Goal: Task Accomplishment & Management: Complete application form

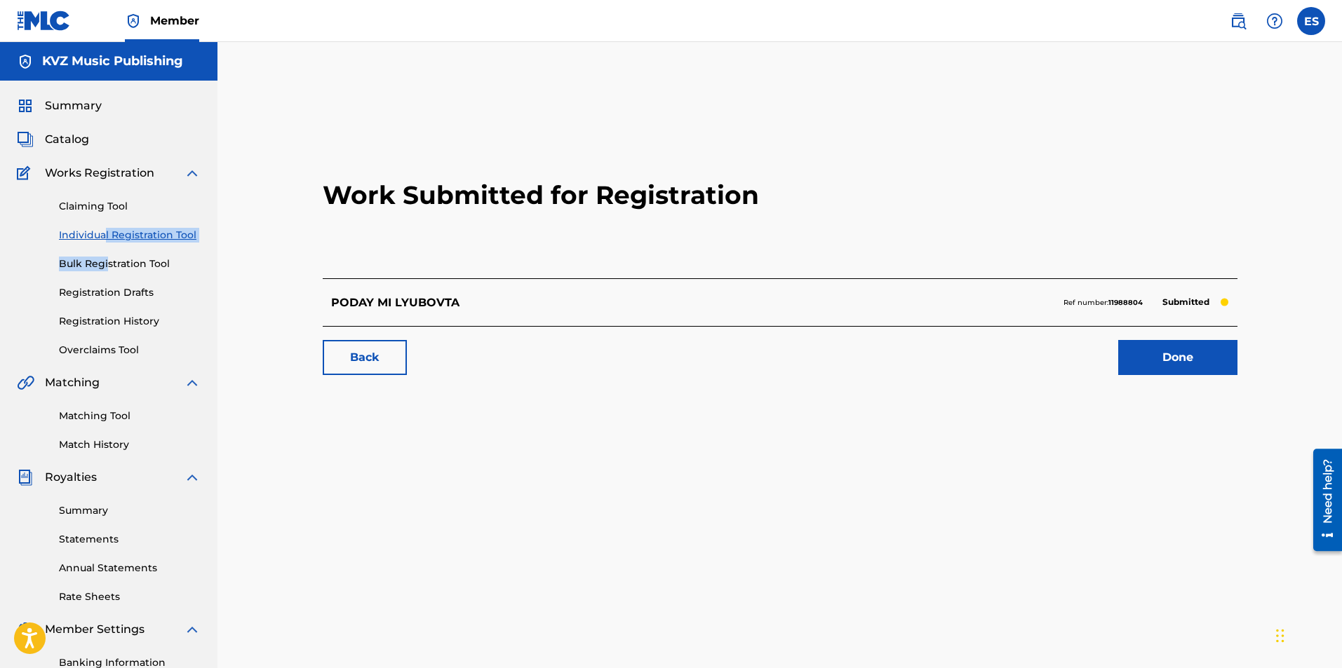
click at [106, 250] on div "Claiming Tool Individual Registration Tool Bulk Registration Tool Registration …" at bounding box center [109, 270] width 184 height 176
click at [91, 233] on link "Individual Registration Tool" at bounding box center [130, 235] width 142 height 15
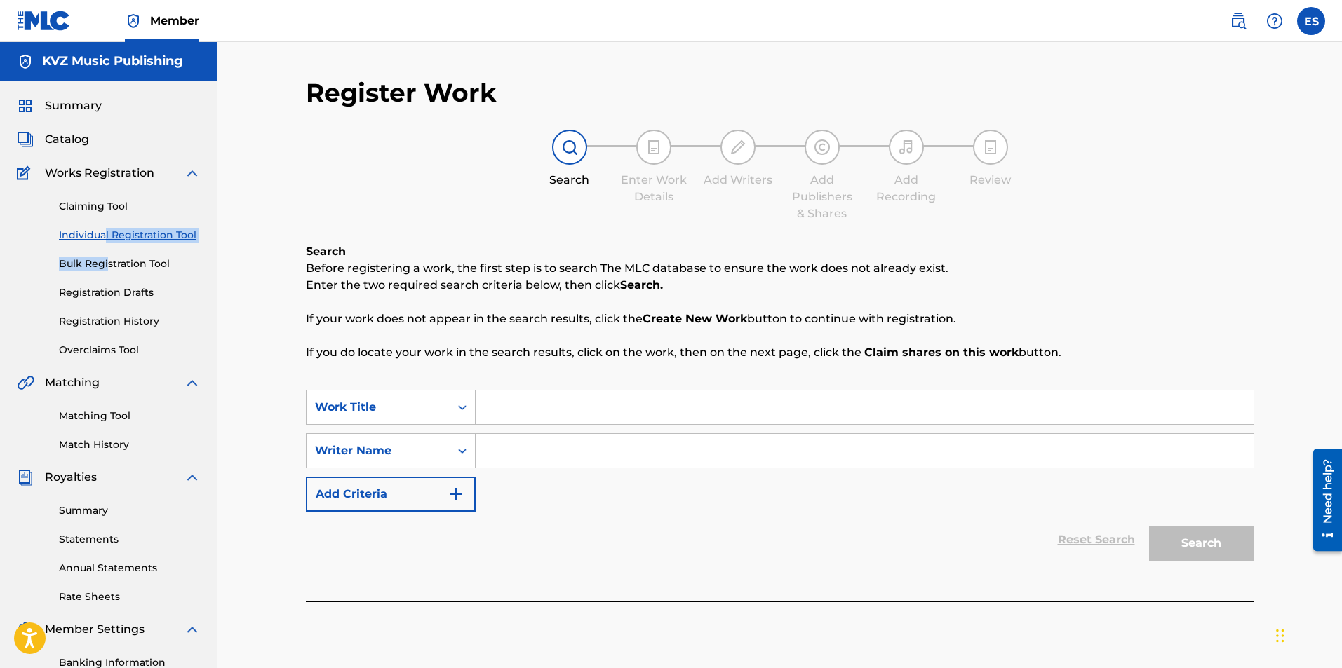
click at [86, 235] on link "Individual Registration Tool" at bounding box center [130, 235] width 142 height 15
click at [90, 278] on div "Claiming Tool Individual Registration Tool Bulk Registration Tool Registration …" at bounding box center [109, 270] width 184 height 176
click at [90, 286] on link "Registration Drafts" at bounding box center [130, 292] width 142 height 15
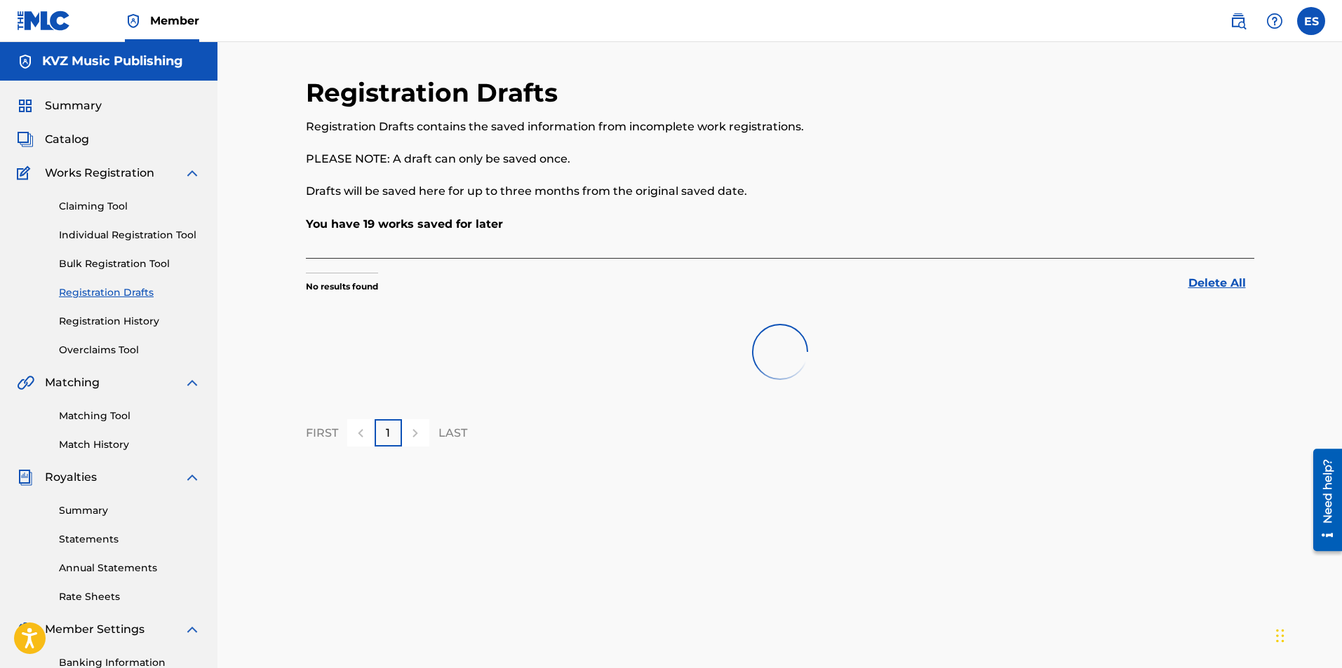
click at [90, 226] on div "Claiming Tool Individual Registration Tool Bulk Registration Tool Registration …" at bounding box center [109, 270] width 184 height 176
click at [89, 235] on link "Individual Registration Tool" at bounding box center [130, 235] width 142 height 15
